Goal: Task Accomplishment & Management: Use online tool/utility

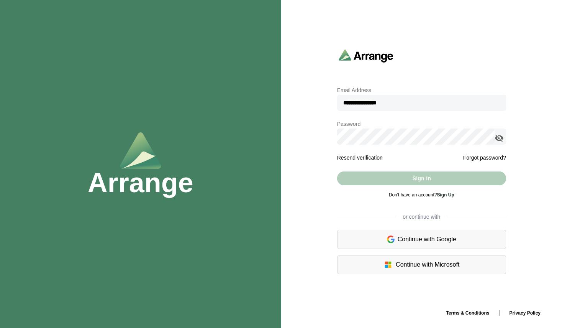
click at [197, 104] on input "**********" at bounding box center [421, 103] width 169 height 16
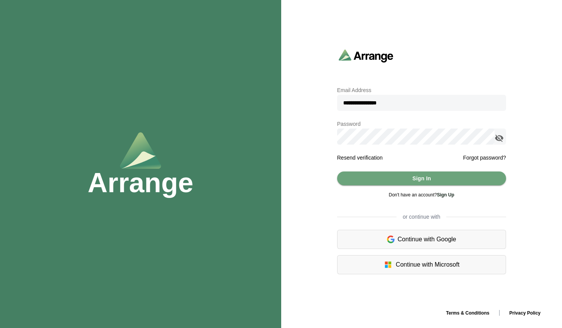
type input "**********"
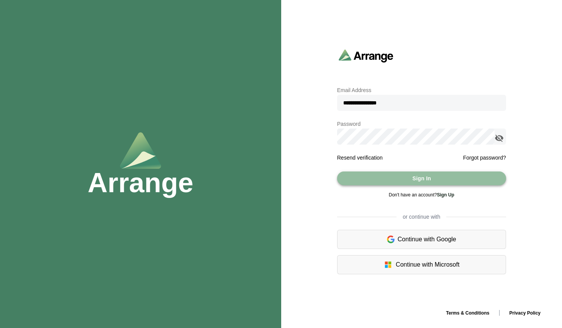
click at [197, 177] on span "Sign In" at bounding box center [421, 178] width 19 height 15
